Goal: Find specific page/section: Find specific page/section

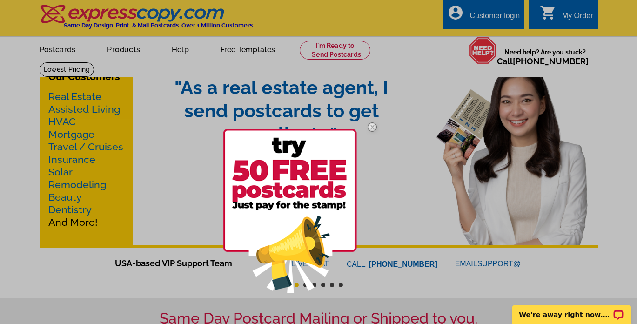
click at [371, 128] on img at bounding box center [372, 126] width 27 height 27
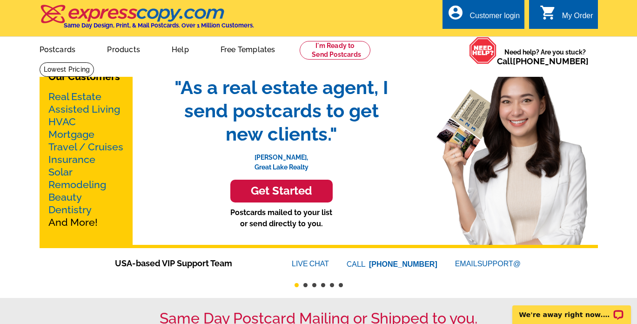
click at [69, 95] on link "Real Estate" at bounding box center [74, 97] width 53 height 12
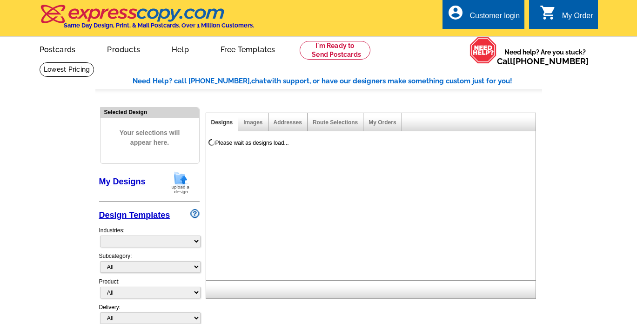
select select "785"
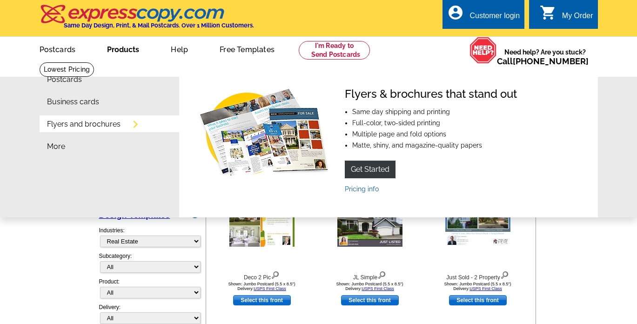
click at [112, 45] on link "Products" at bounding box center [123, 49] width 62 height 22
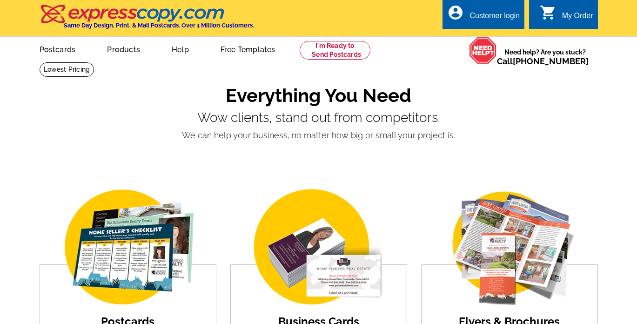
click at [107, 9] on img at bounding box center [133, 14] width 187 height 20
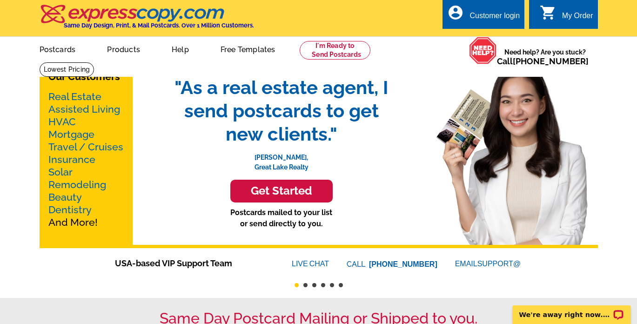
click at [74, 94] on link "Real Estate" at bounding box center [74, 97] width 53 height 12
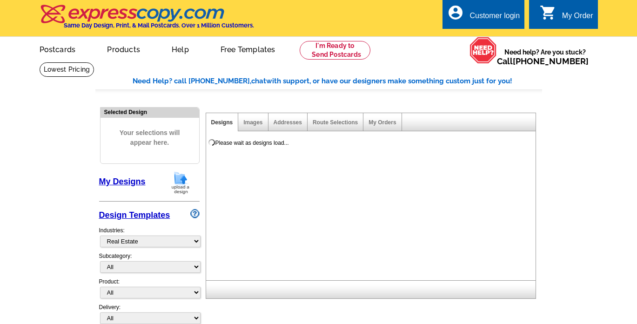
select select "785"
